Goal: Use online tool/utility: Use online tool/utility

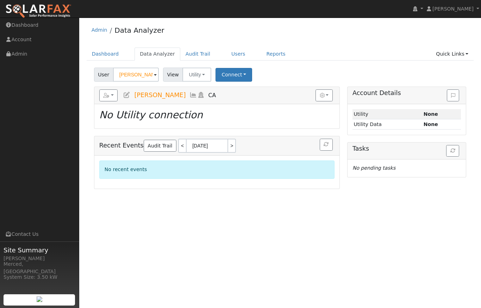
click at [155, 74] on span at bounding box center [155, 75] width 3 height 8
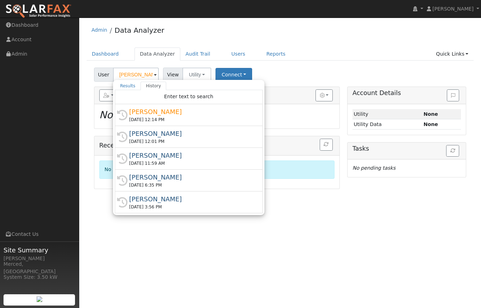
click at [148, 135] on div "[PERSON_NAME]" at bounding box center [191, 134] width 125 height 10
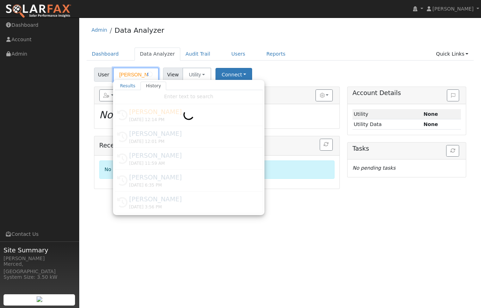
type input "[PERSON_NAME]"
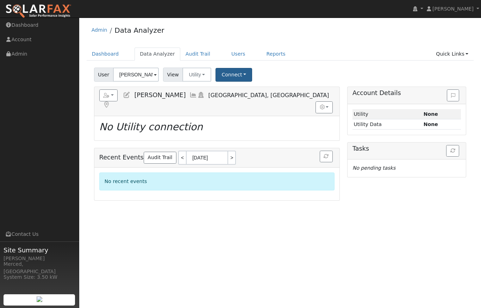
click at [237, 75] on button "Connect" at bounding box center [234, 75] width 37 height 14
click at [178, 36] on div "Admin Data Analyzer" at bounding box center [281, 31] width 388 height 21
click at [236, 74] on button "Connect" at bounding box center [234, 75] width 37 height 14
click at [237, 89] on link "Select a Provider" at bounding box center [243, 90] width 55 height 10
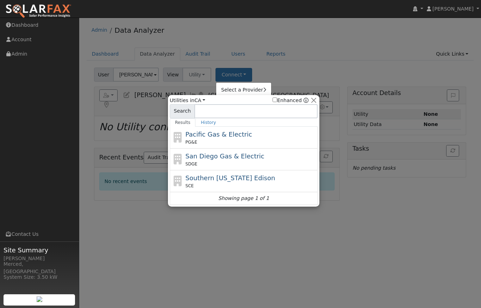
click at [207, 135] on span "Pacific Gas & Electric" at bounding box center [219, 134] width 67 height 7
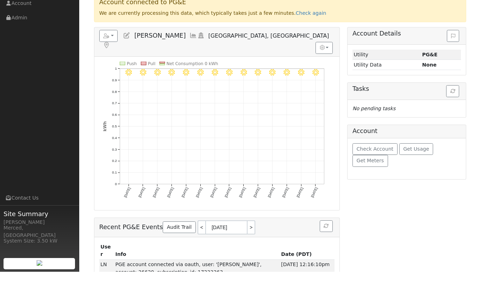
scroll to position [36, 0]
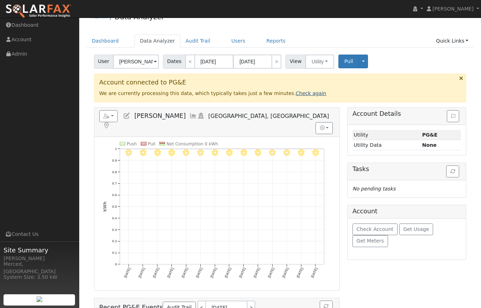
click at [296, 94] on link "Check again" at bounding box center [311, 94] width 31 height 6
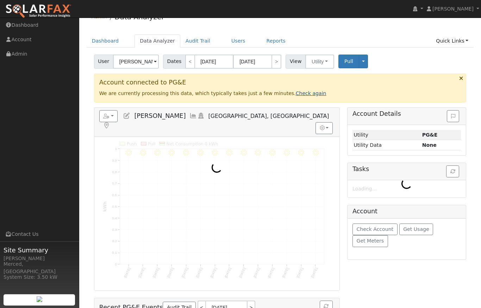
scroll to position [0, 0]
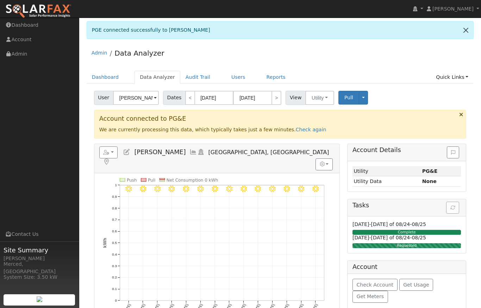
click at [465, 30] on link at bounding box center [466, 29] width 15 height 17
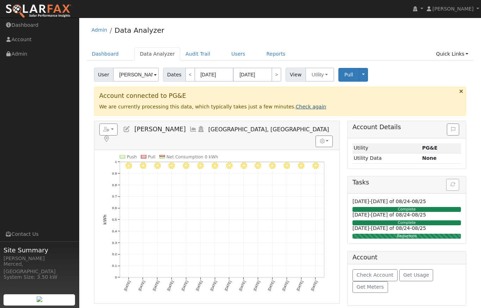
click at [298, 107] on link "Check again" at bounding box center [311, 107] width 31 height 6
